Goal: Find specific page/section

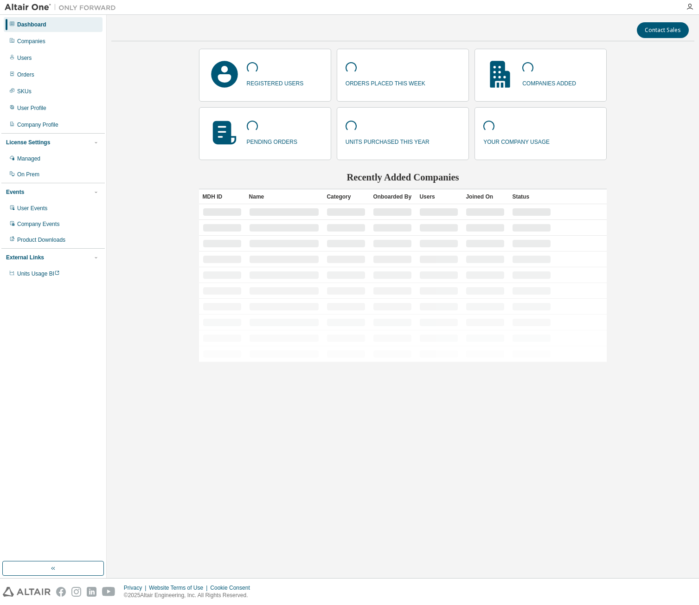
click at [36, 56] on div "Users" at bounding box center [53, 58] width 99 height 15
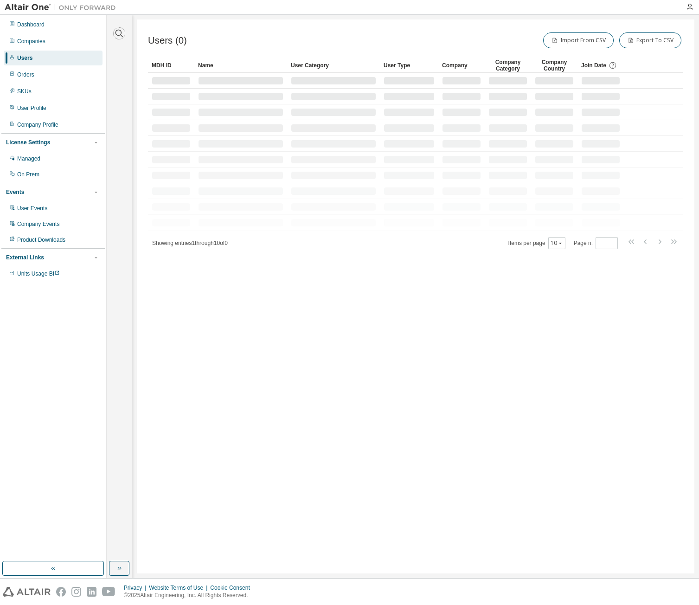
click at [117, 34] on icon "button" at bounding box center [119, 33] width 11 height 11
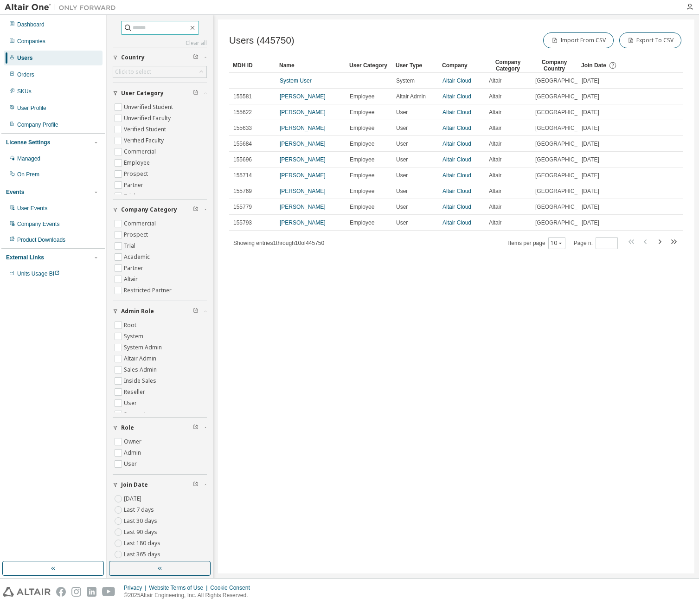
click at [146, 27] on input "text" at bounding box center [161, 27] width 56 height 9
type input "**********"
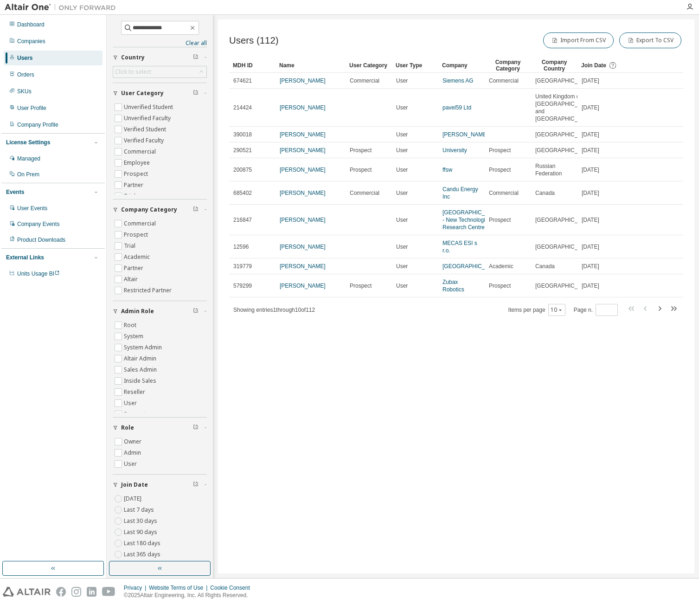
click at [462, 78] on link "Siemens AG" at bounding box center [457, 80] width 31 height 6
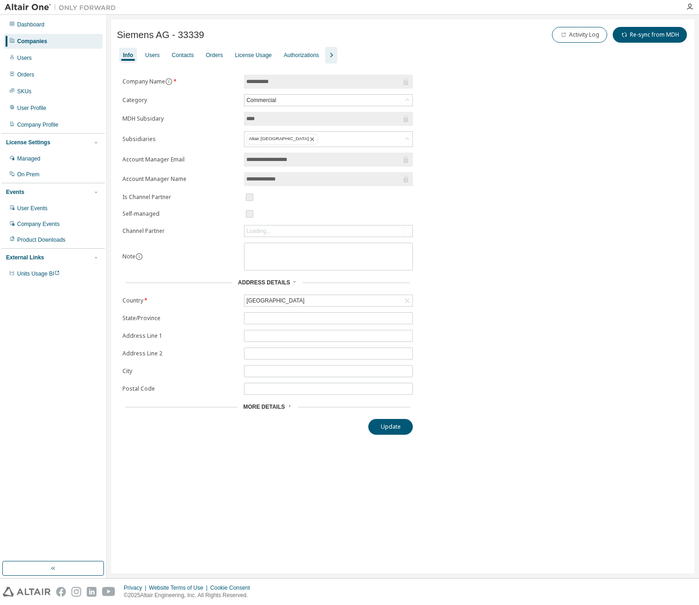
click at [159, 62] on div "Users" at bounding box center [152, 55] width 22 height 15
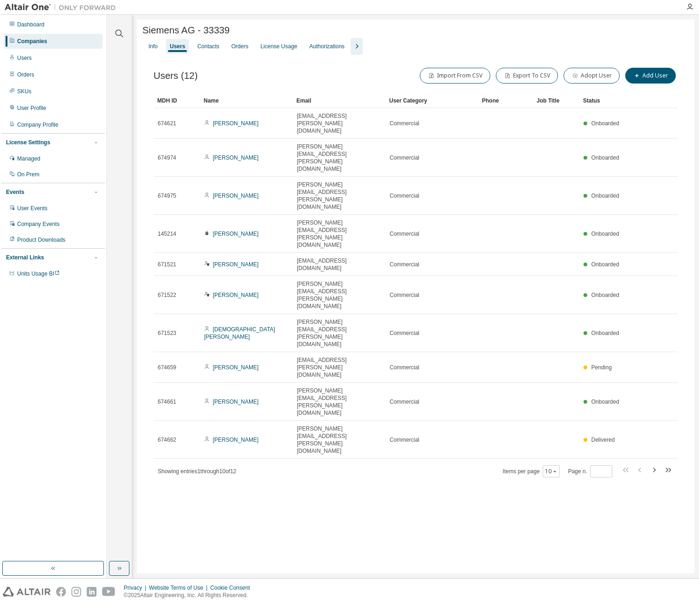
click at [658, 464] on icon "button" at bounding box center [653, 469] width 11 height 11
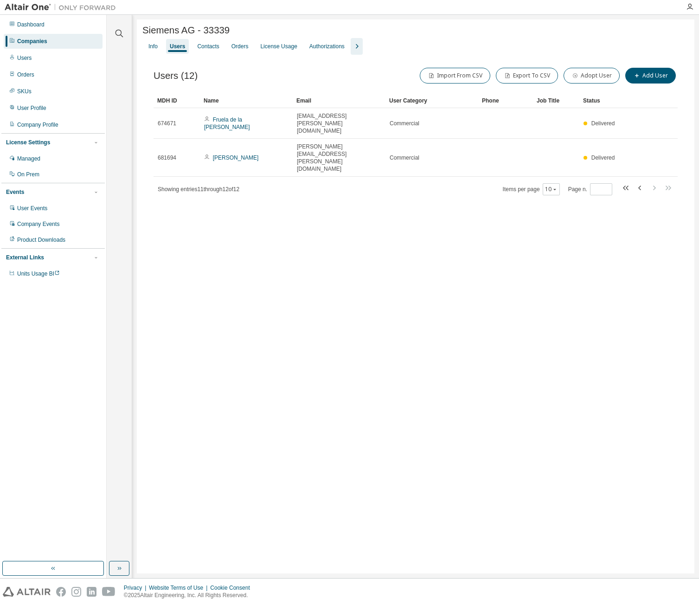
click at [640, 182] on icon "button" at bounding box center [640, 187] width 11 height 11
type input "*"
